Goal: Use online tool/utility: Utilize a website feature to perform a specific function

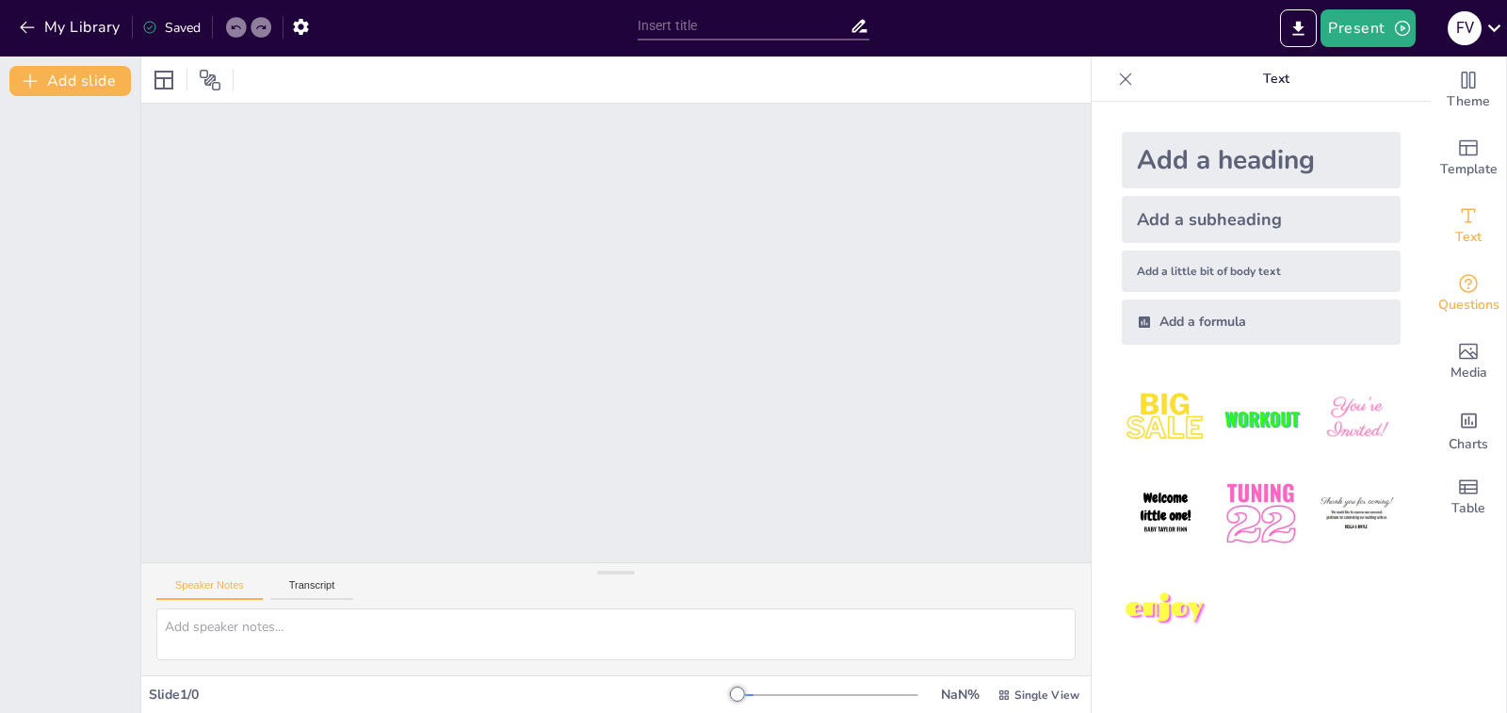
click at [1486, 313] on div "Questions" at bounding box center [1468, 294] width 75 height 68
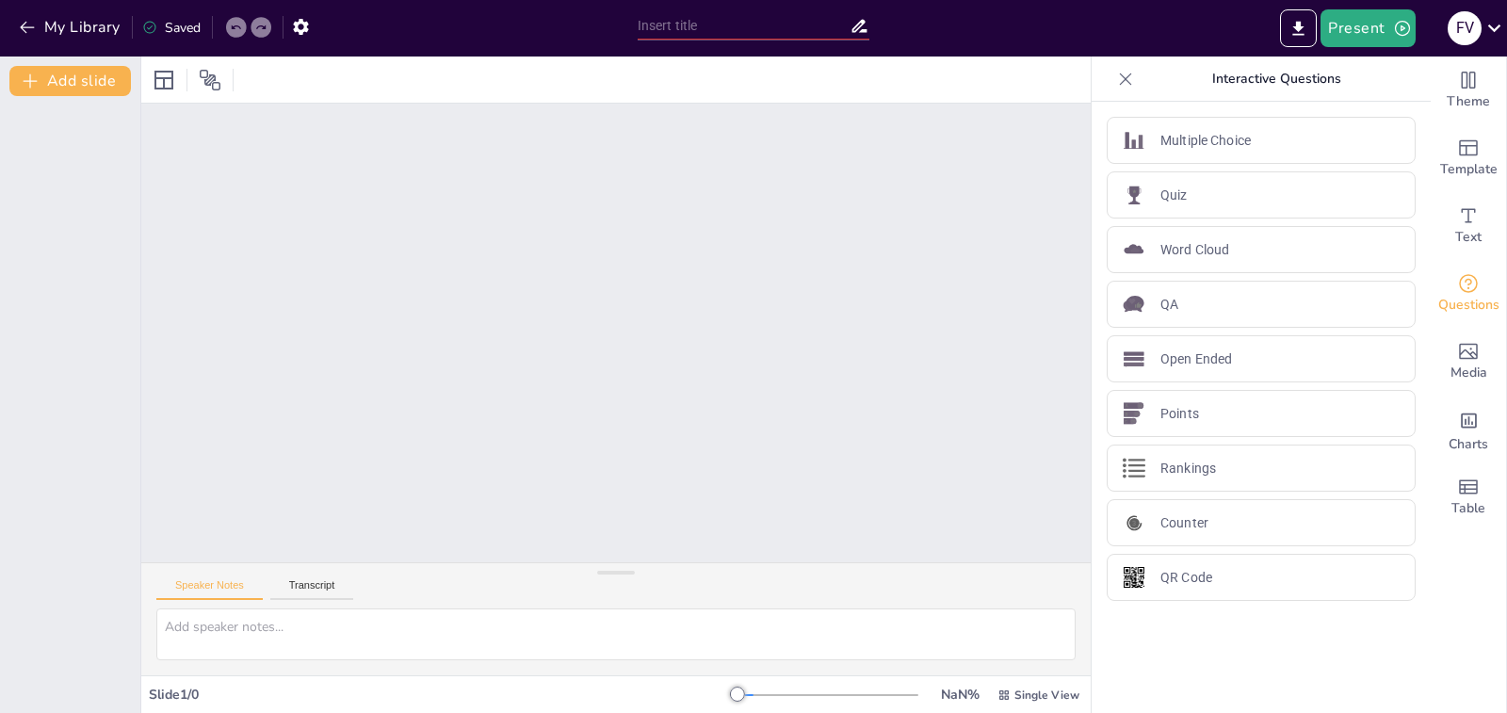
click at [1506, 290] on div "Theme Template Text Questions Media Charts Table" at bounding box center [1469, 385] width 76 height 657
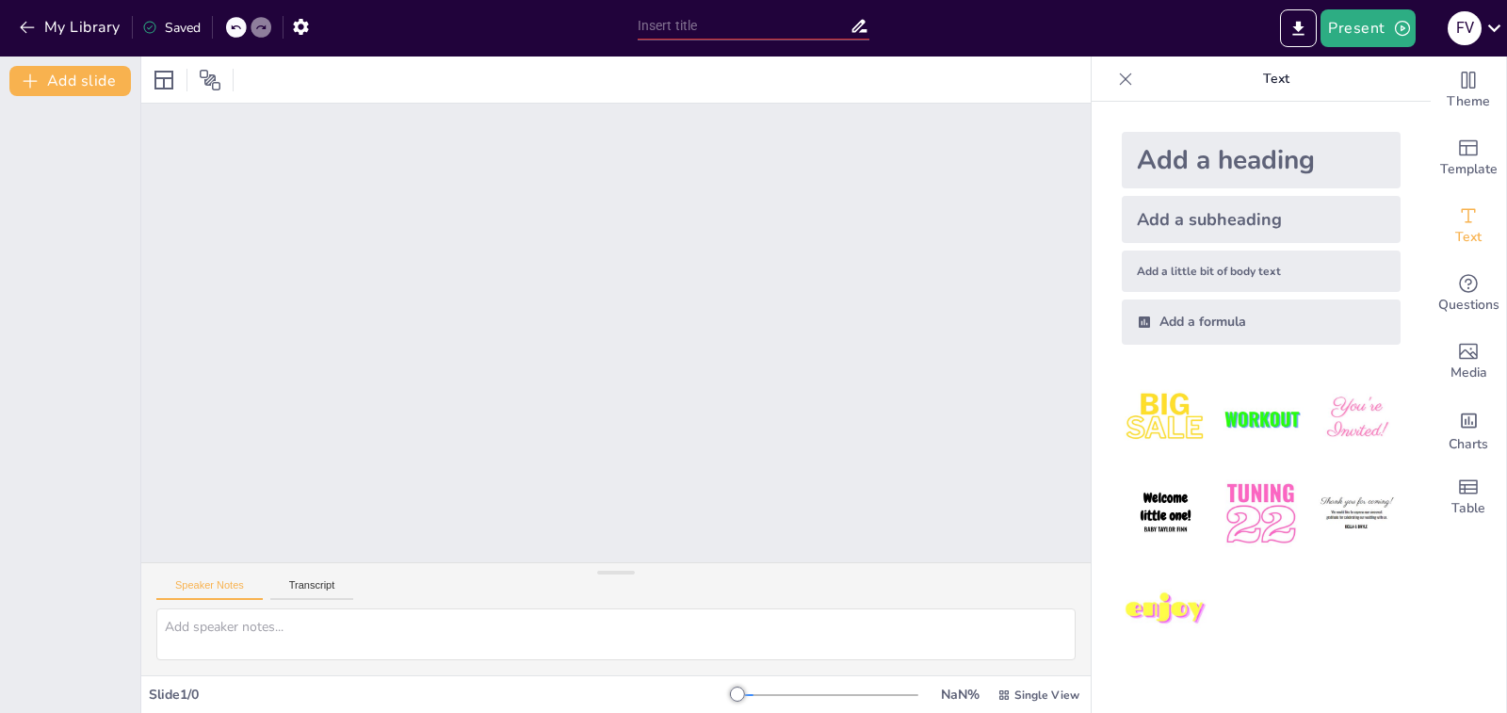
click at [698, 431] on div at bounding box center [616, 333] width 976 height 1013
click at [778, 389] on div at bounding box center [616, 332] width 1038 height 929
click at [400, 53] on div "My Library Saved" at bounding box center [314, 28] width 628 height 57
click at [846, 199] on div at bounding box center [617, 333] width 930 height 1038
click at [1120, 80] on icon at bounding box center [1126, 79] width 12 height 12
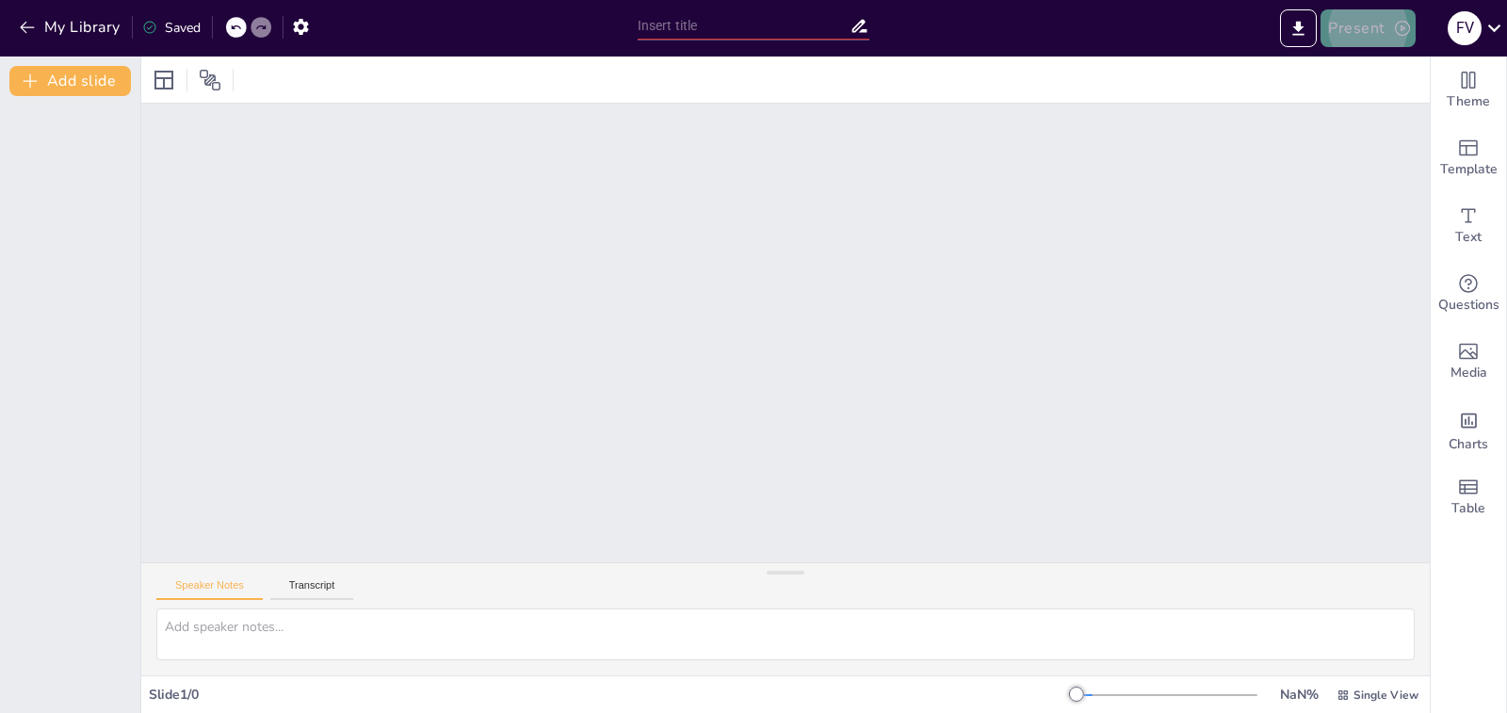
click at [1365, 11] on button "Present" at bounding box center [1368, 28] width 94 height 38
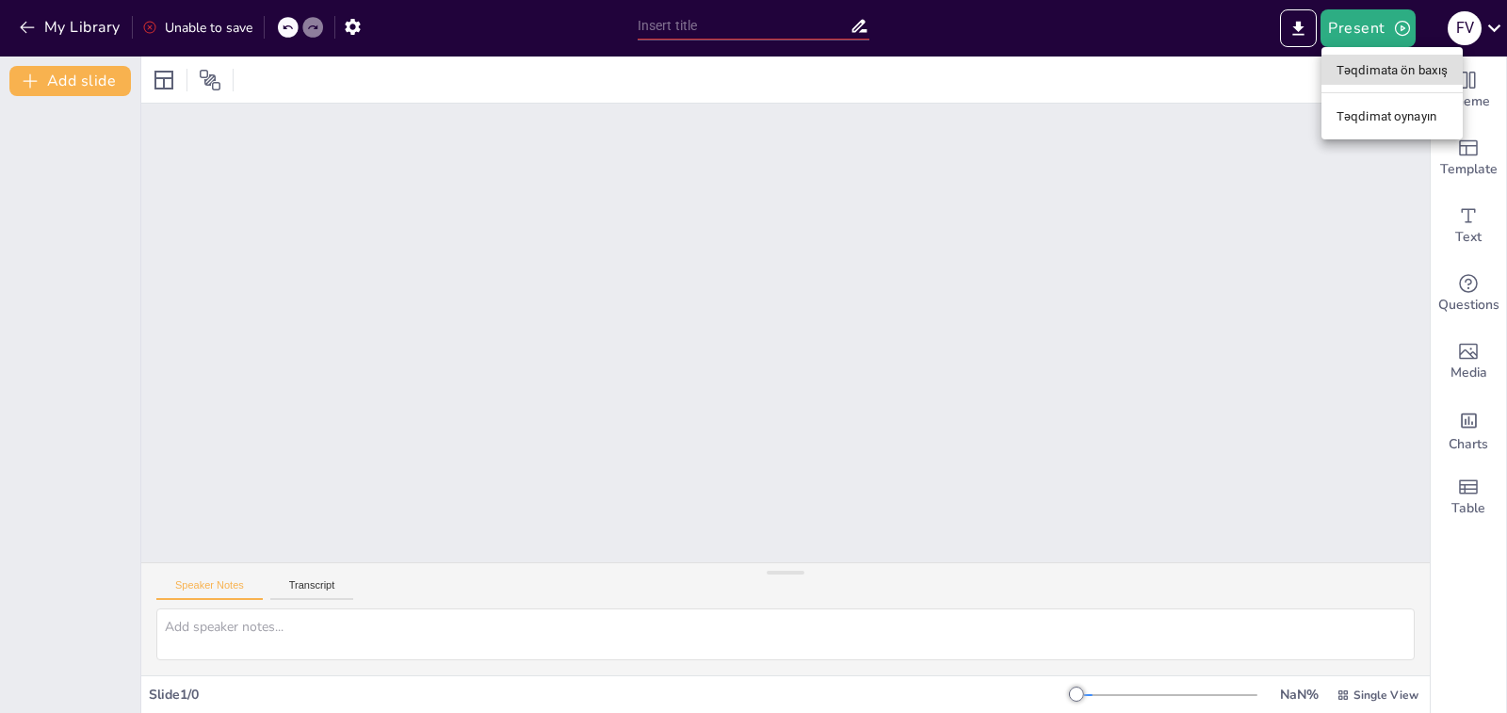
click at [1399, 73] on font "Təqdimata ön baxış" at bounding box center [1392, 70] width 111 height 14
